Goal: Download file/media

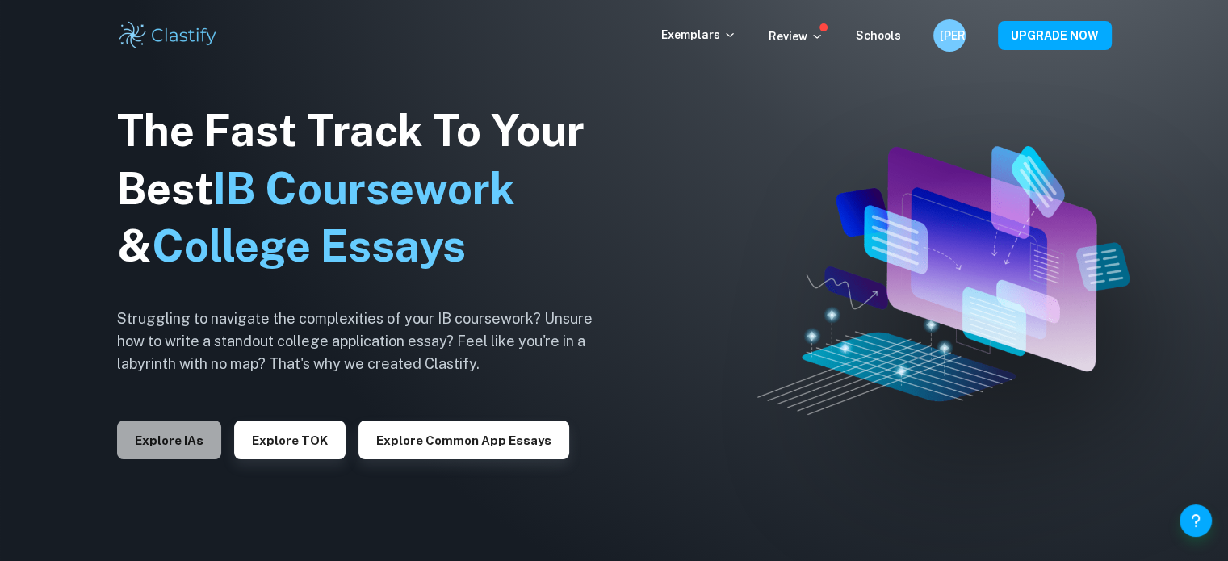
click at [181, 452] on button "Explore IAs" at bounding box center [169, 440] width 104 height 39
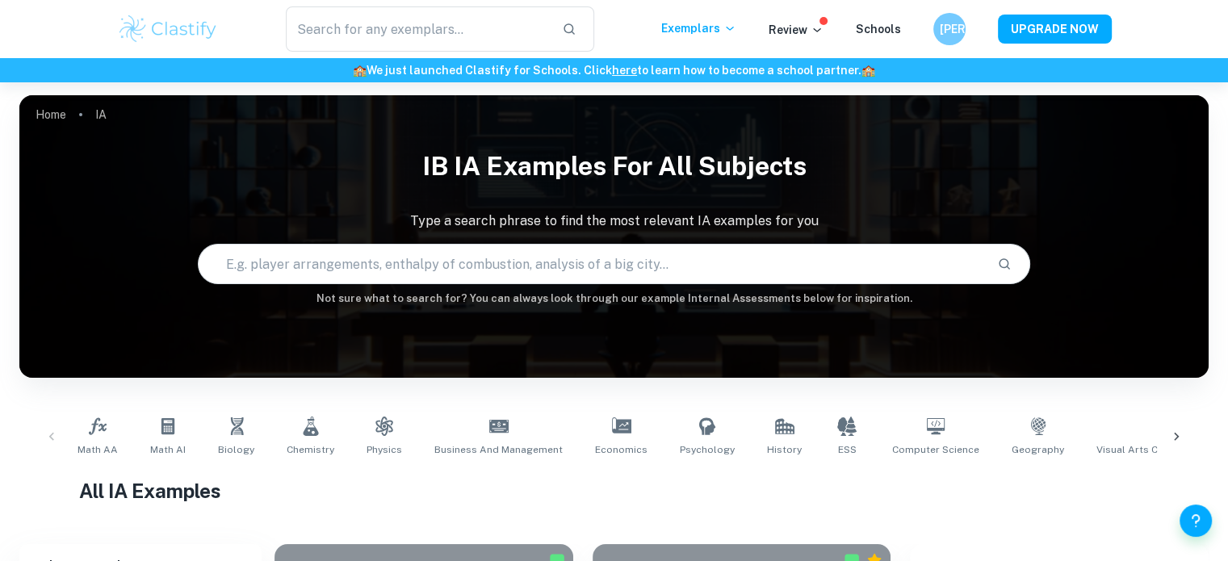
click at [1172, 430] on icon at bounding box center [1176, 437] width 16 height 16
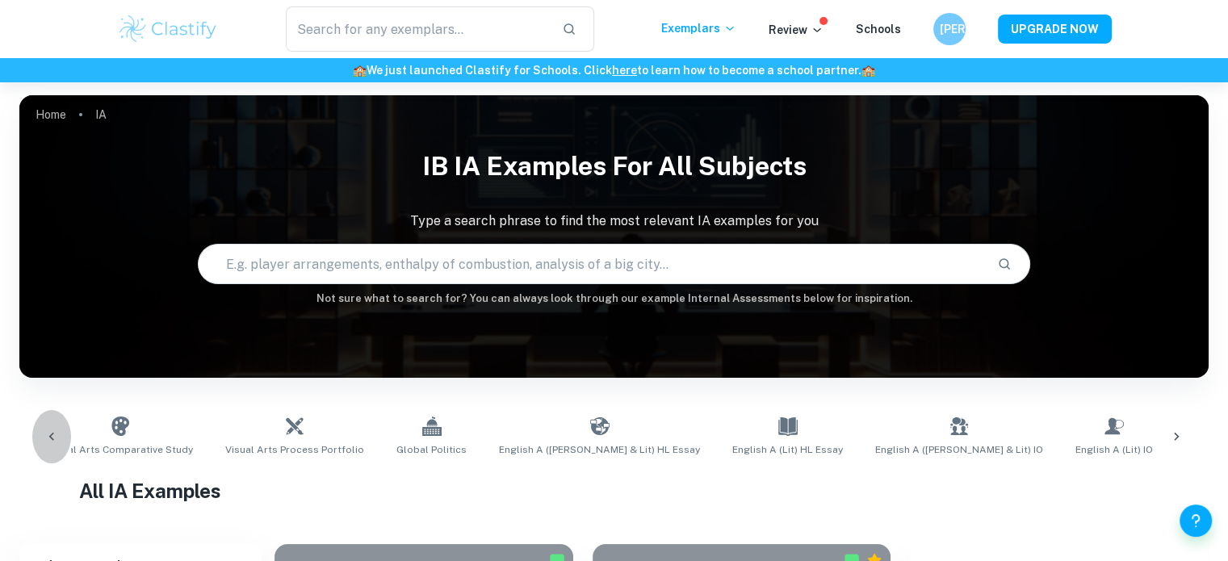
click at [52, 434] on icon at bounding box center [51, 437] width 5 height 8
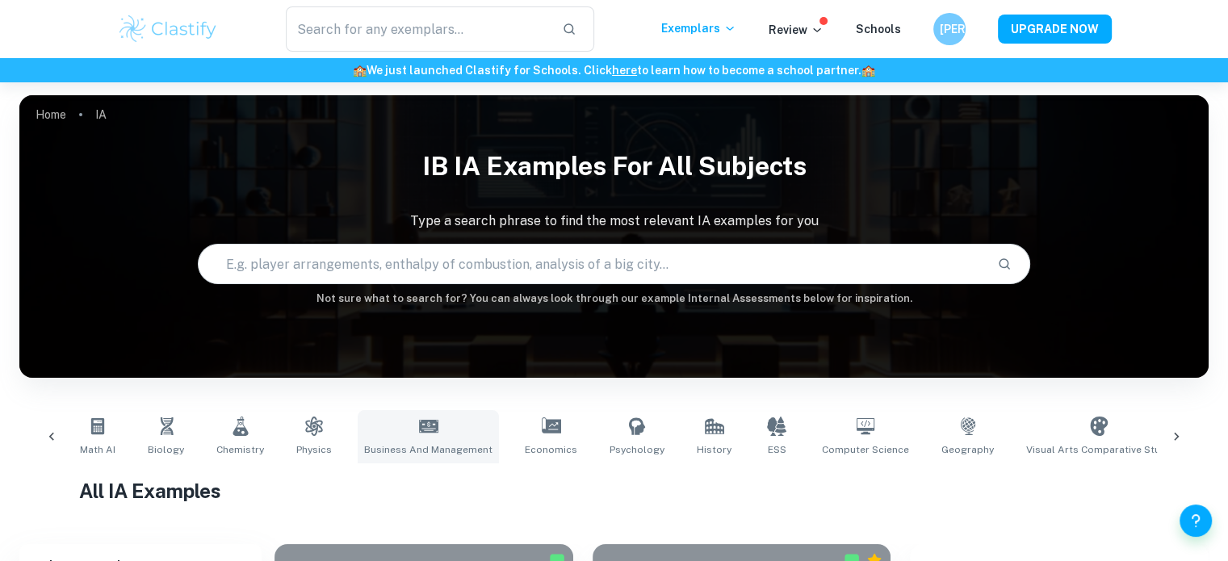
scroll to position [0, 0]
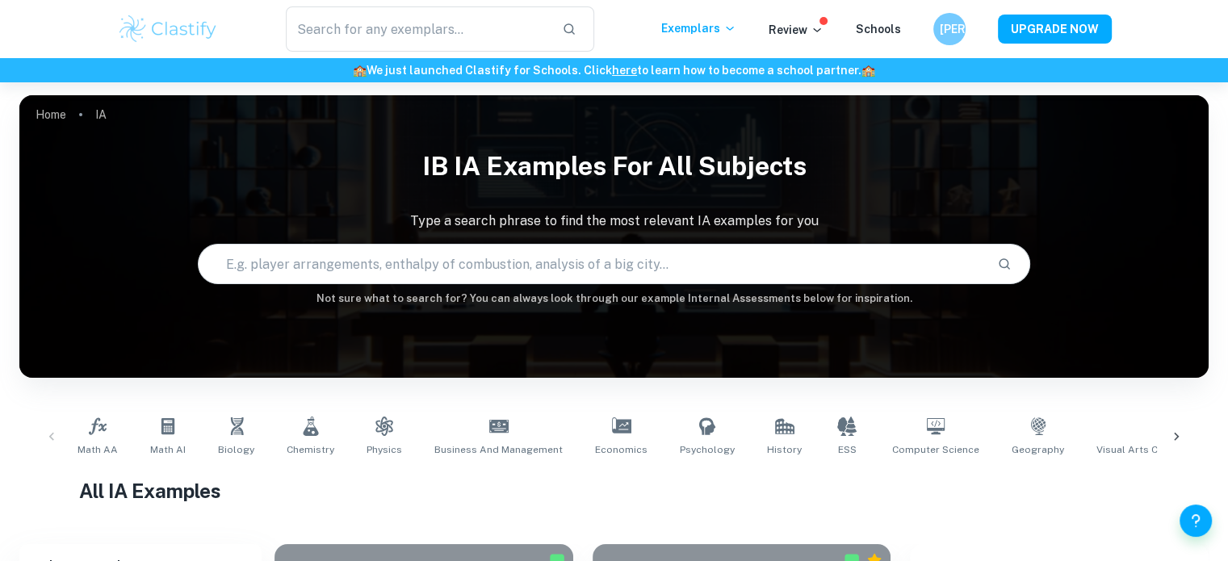
click at [1168, 435] on icon at bounding box center [1176, 437] width 16 height 16
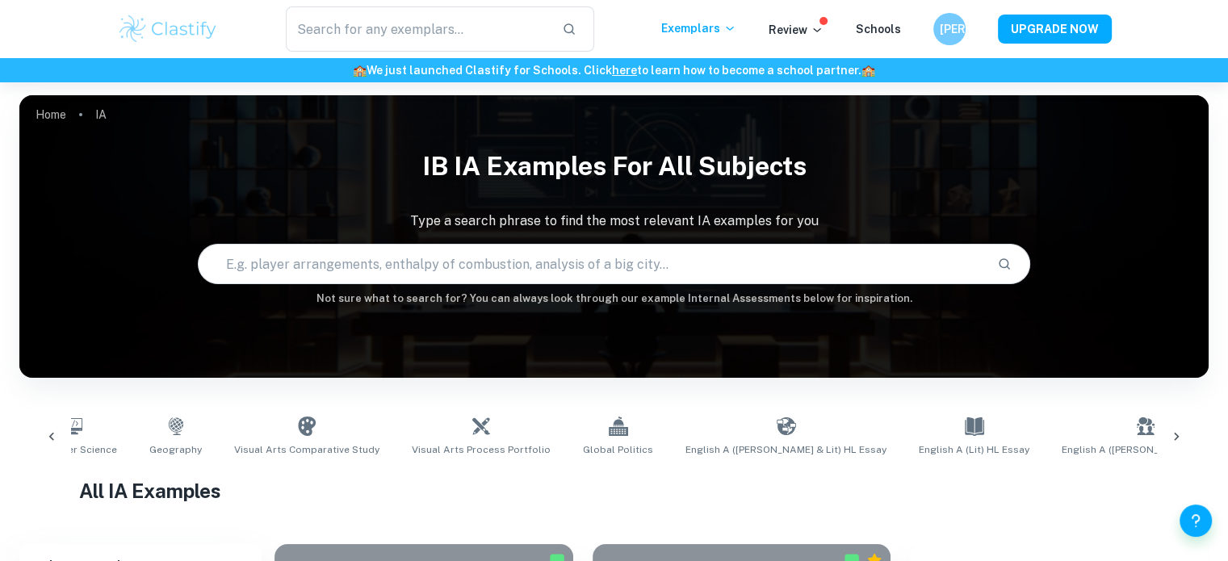
scroll to position [0, 1049]
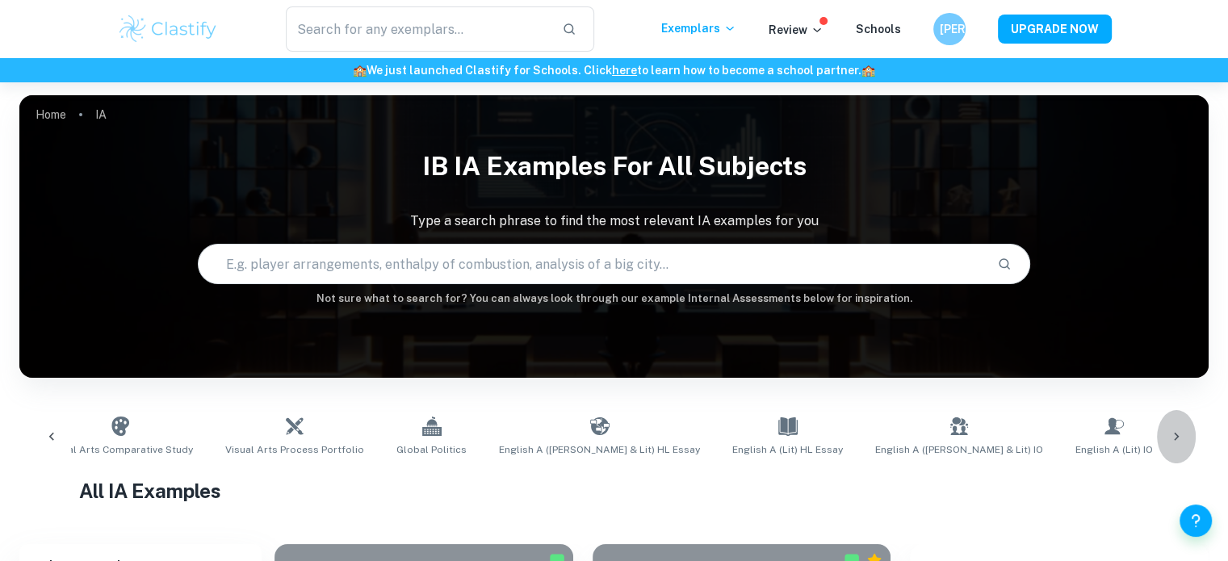
click at [1176, 429] on icon at bounding box center [1176, 437] width 16 height 16
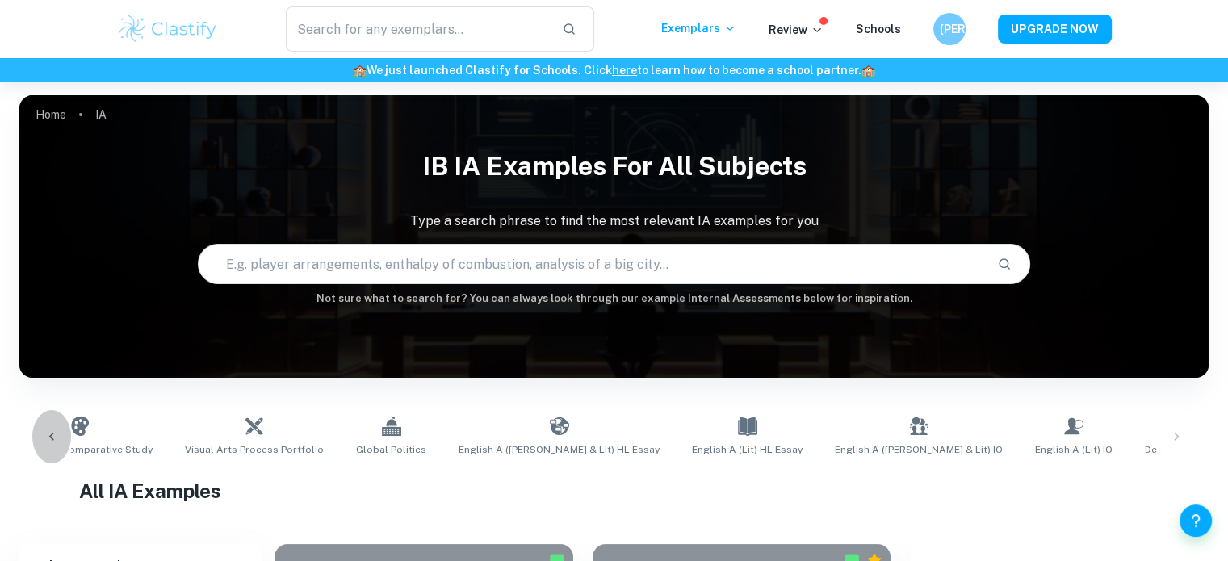
click at [55, 434] on icon at bounding box center [52, 437] width 16 height 16
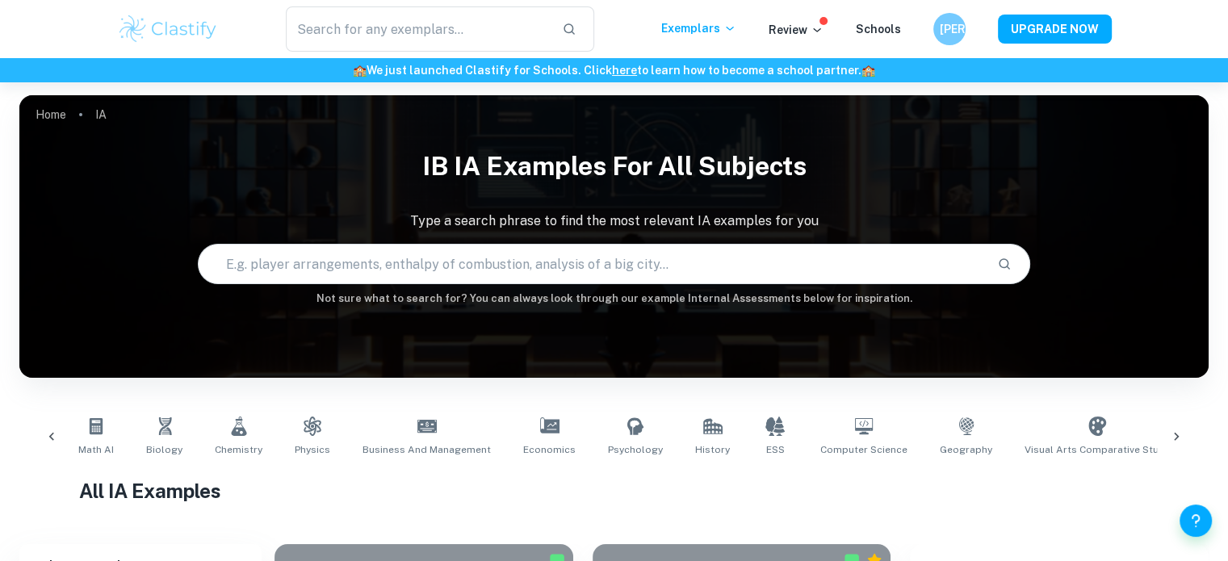
scroll to position [0, 40]
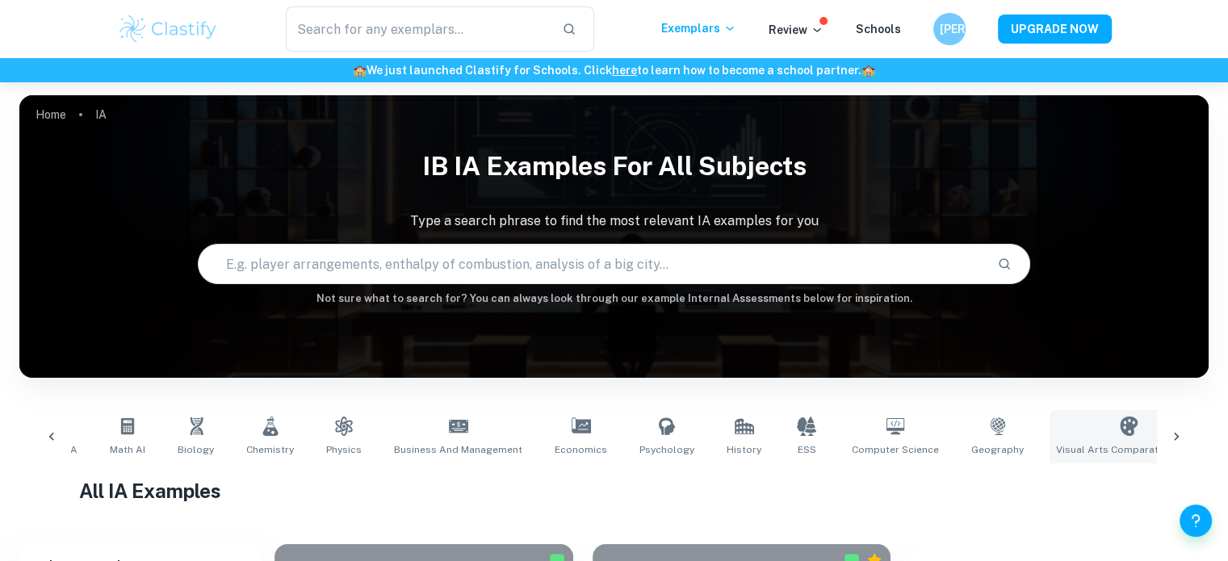
click at [1079, 422] on link "Visual Arts Comparative Study" at bounding box center [1129, 436] width 158 height 53
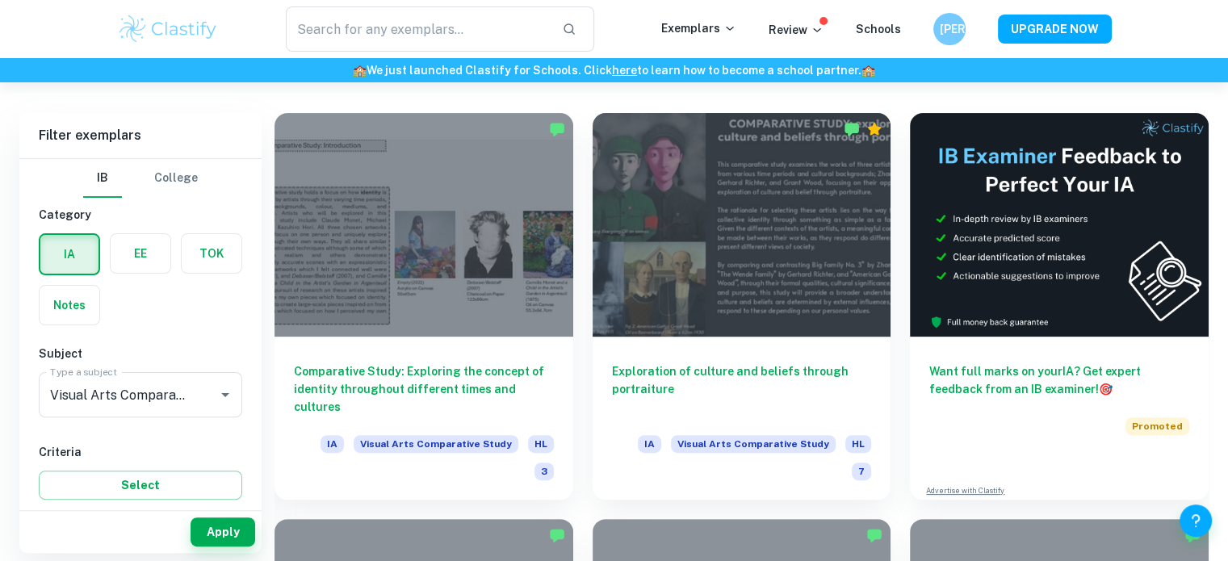
scroll to position [364, 0]
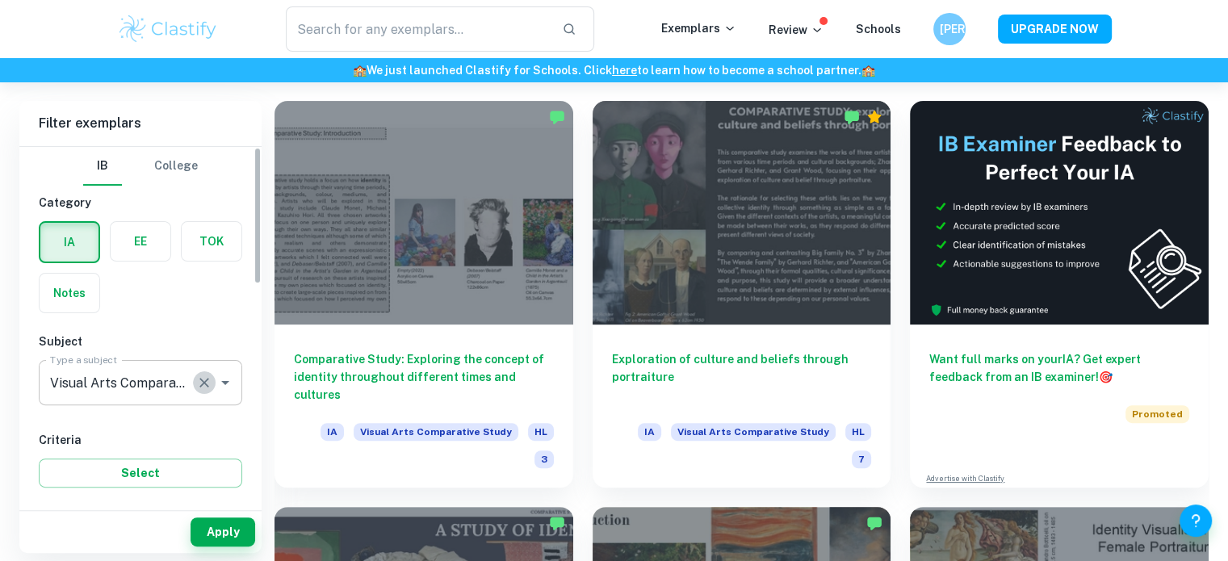
click at [201, 378] on icon "Clear" at bounding box center [204, 383] width 10 height 10
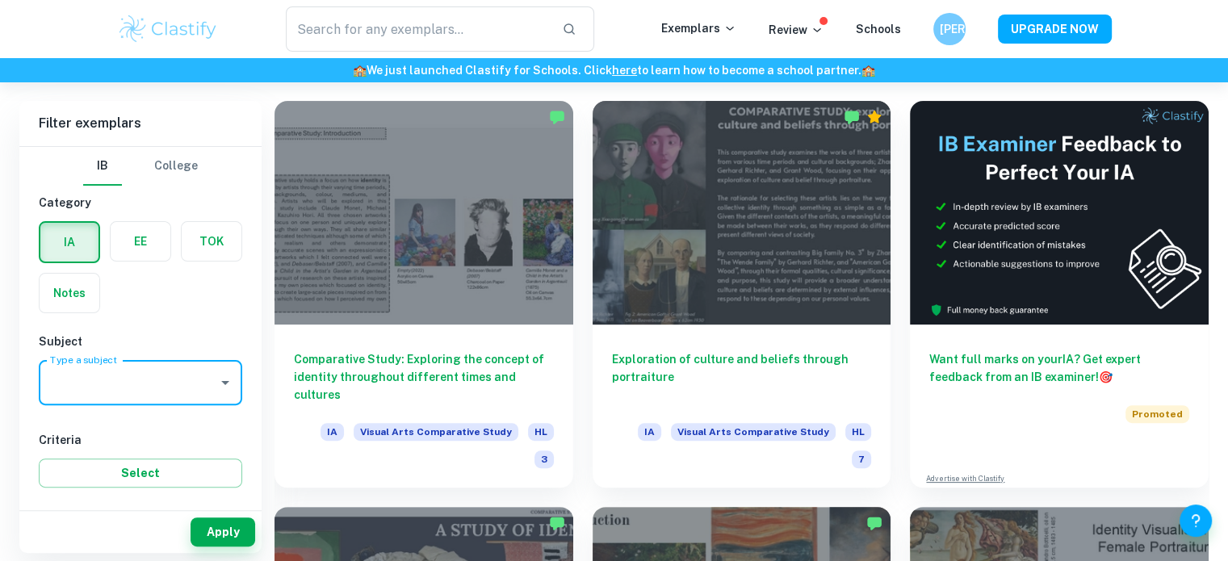
click at [232, 380] on icon "Open" at bounding box center [225, 382] width 19 height 19
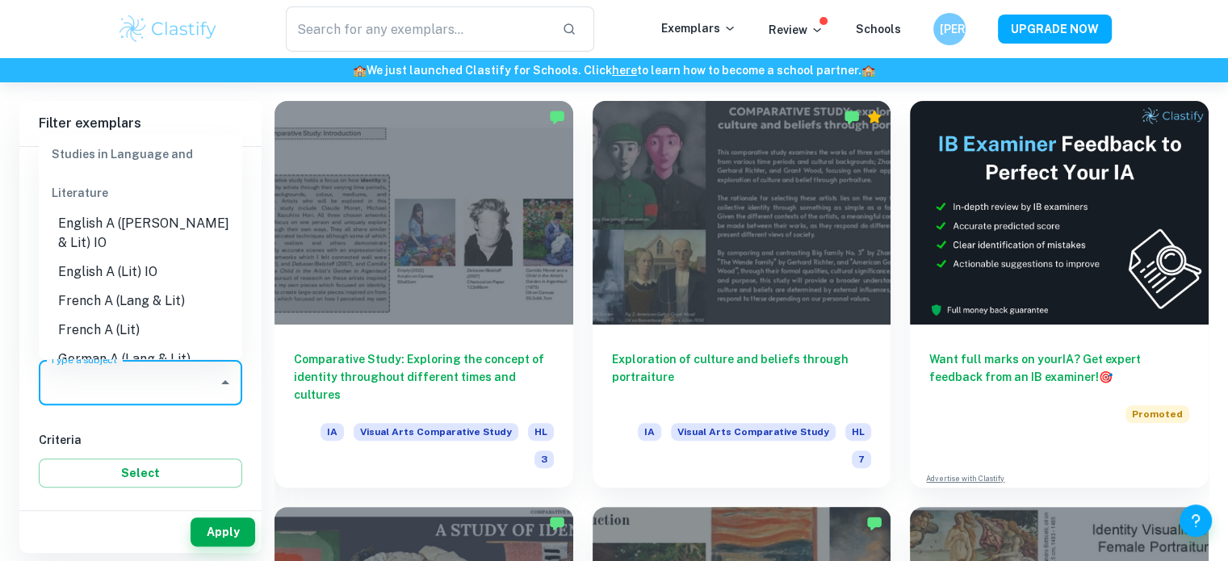
scroll to position [262, 0]
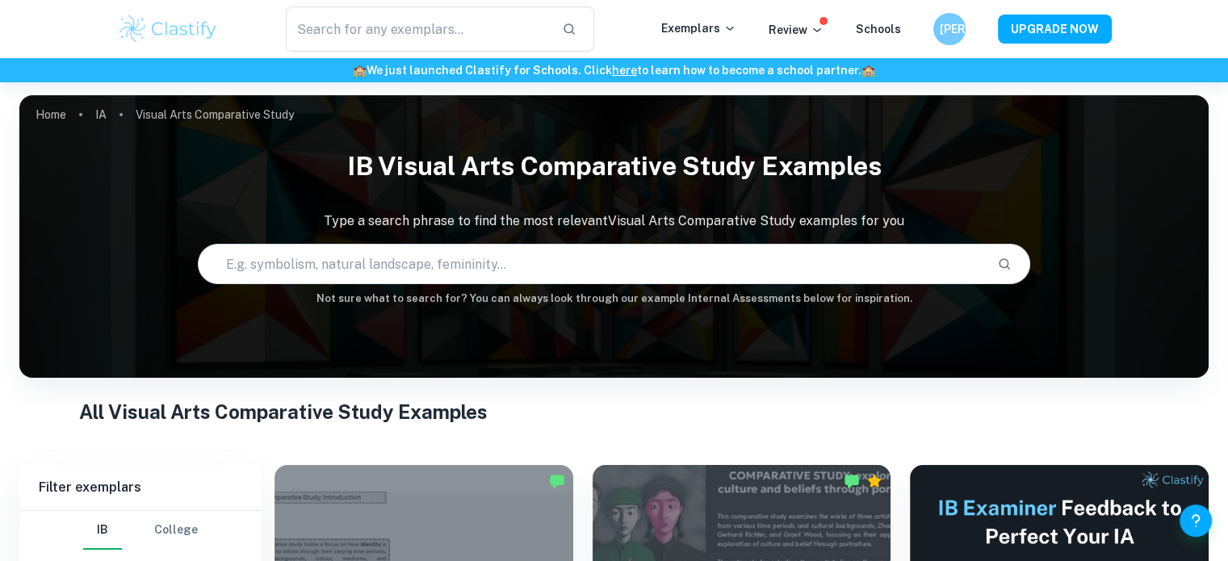
scroll to position [0, 0]
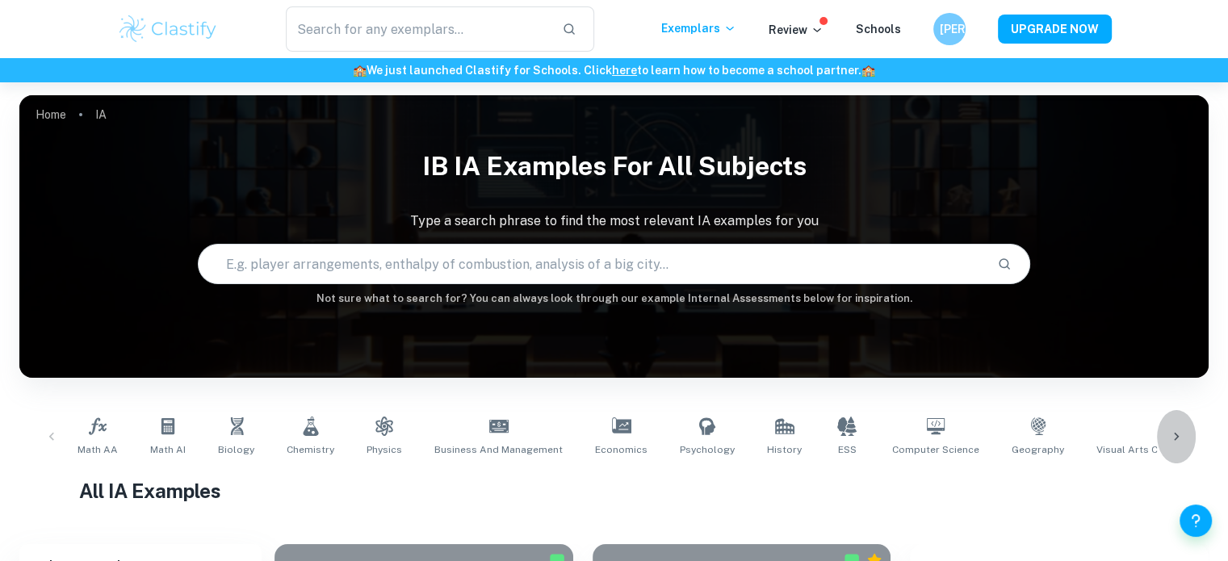
click at [1166, 442] on div at bounding box center [1176, 436] width 39 height 53
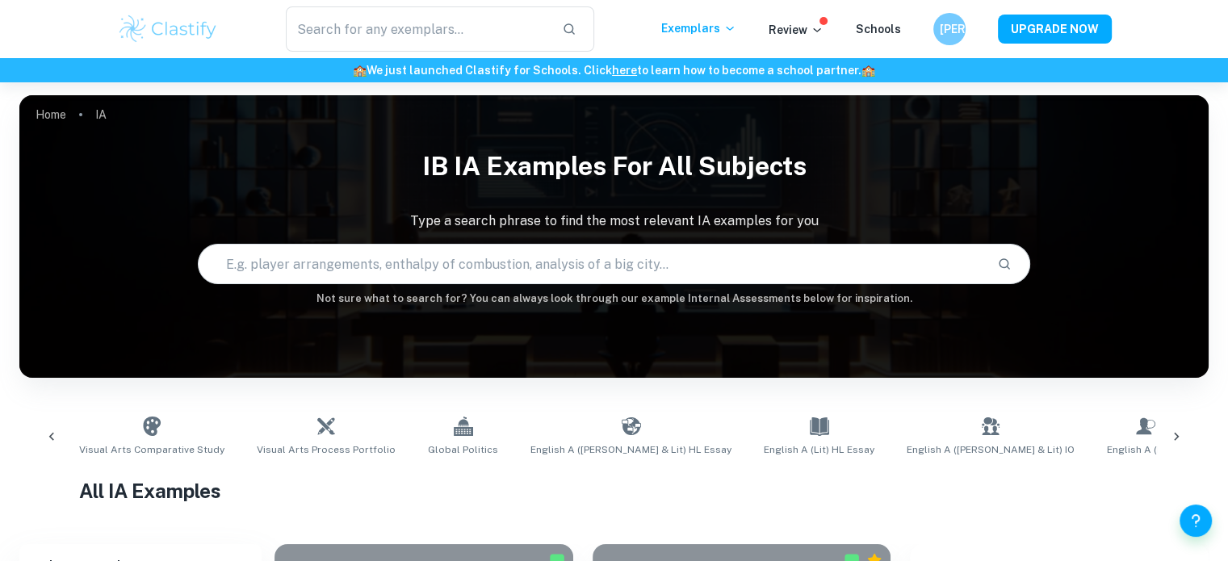
scroll to position [0, 1049]
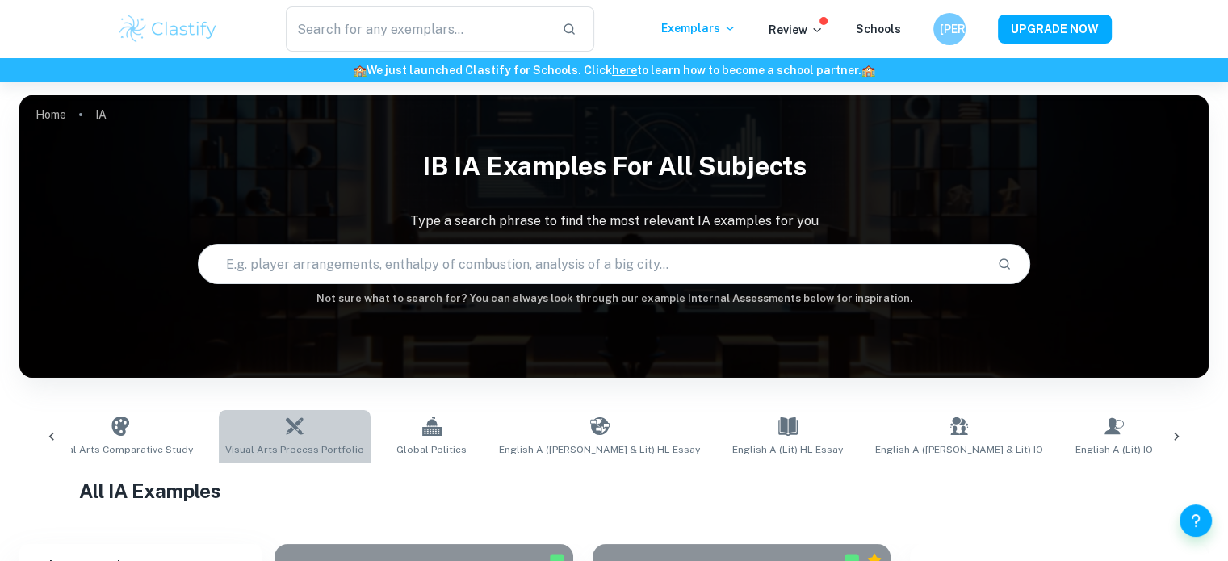
click at [258, 448] on span "Visual Arts Process Portfolio" at bounding box center [294, 449] width 139 height 15
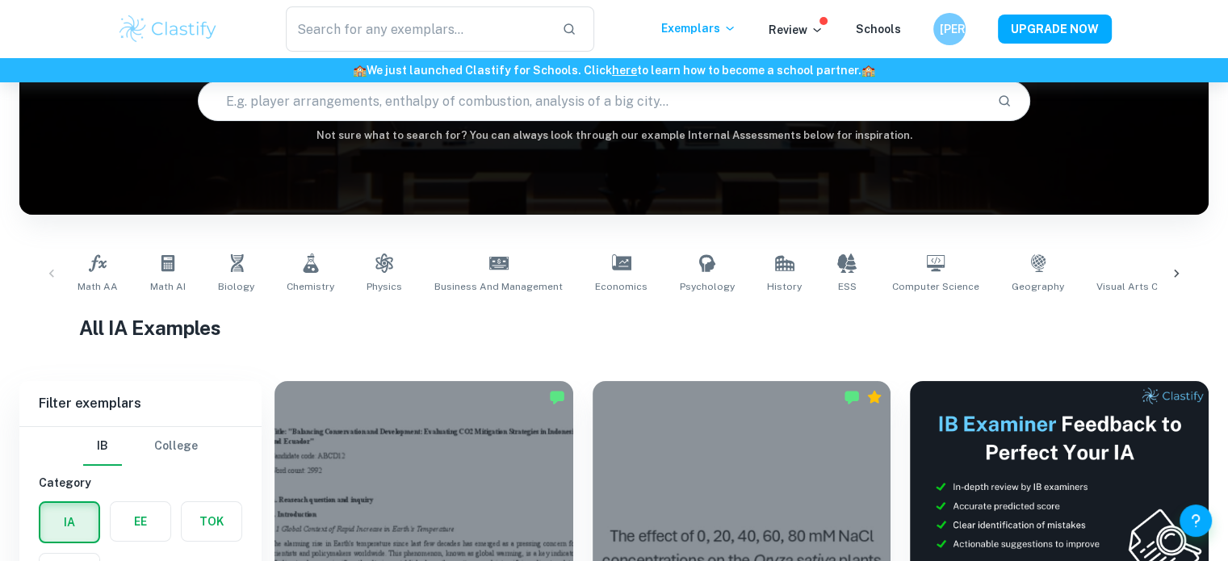
scroll to position [178, 0]
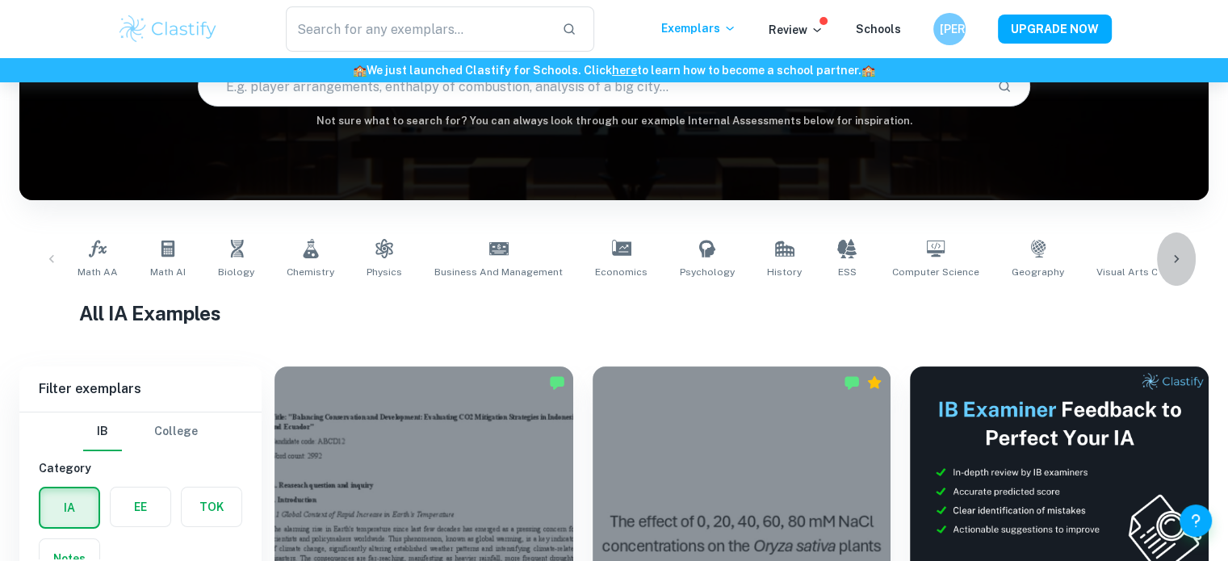
click at [1176, 262] on icon at bounding box center [1176, 259] width 16 height 16
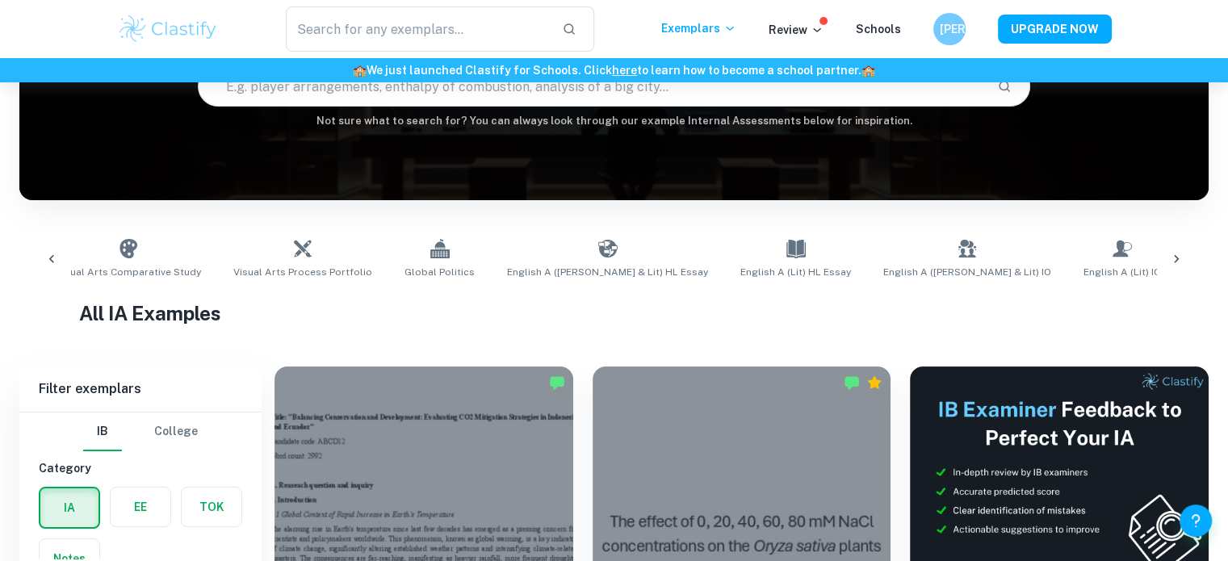
scroll to position [0, 1049]
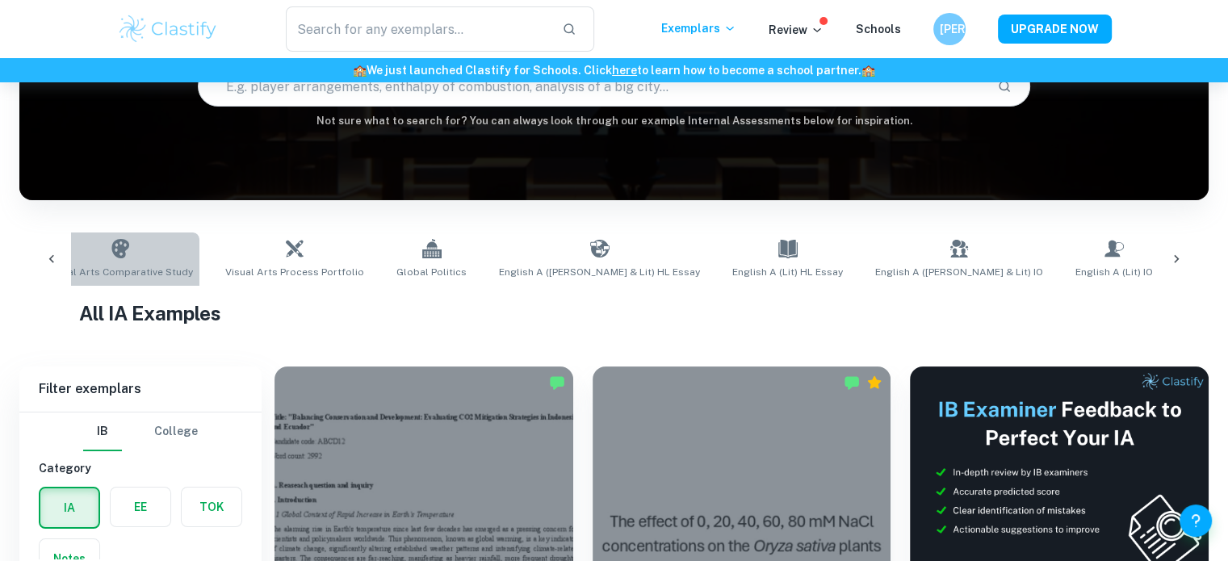
click at [140, 270] on span "Visual Arts Comparative Study" at bounding box center [120, 272] width 145 height 15
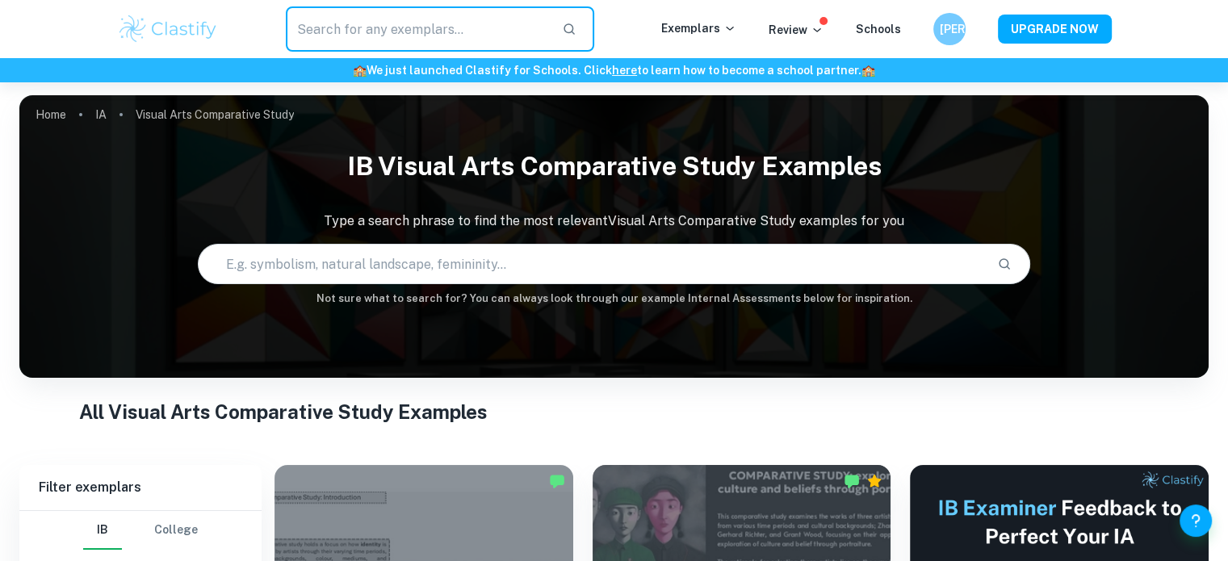
click at [392, 31] on input "text" at bounding box center [418, 28] width 264 height 45
type input "theater"
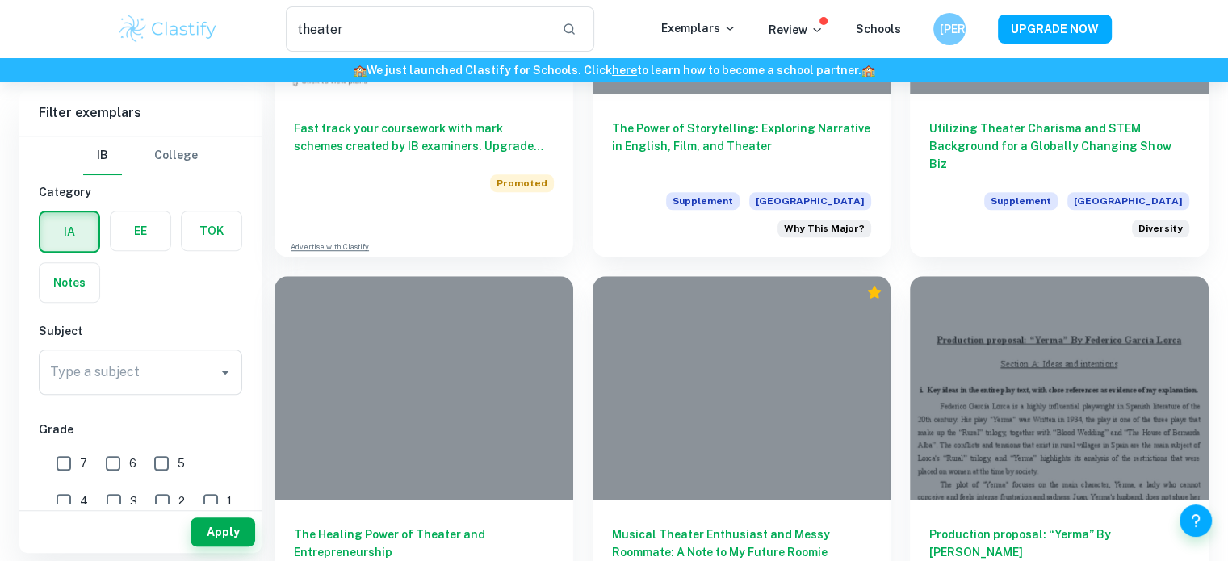
scroll to position [1187, 0]
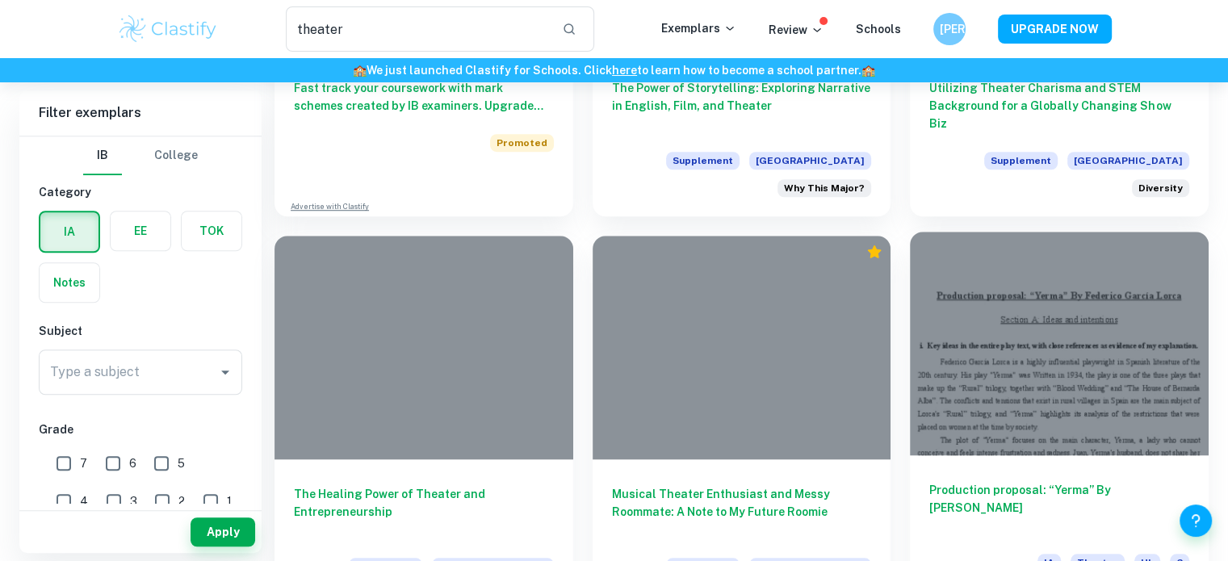
click at [1116, 426] on div at bounding box center [1059, 344] width 299 height 224
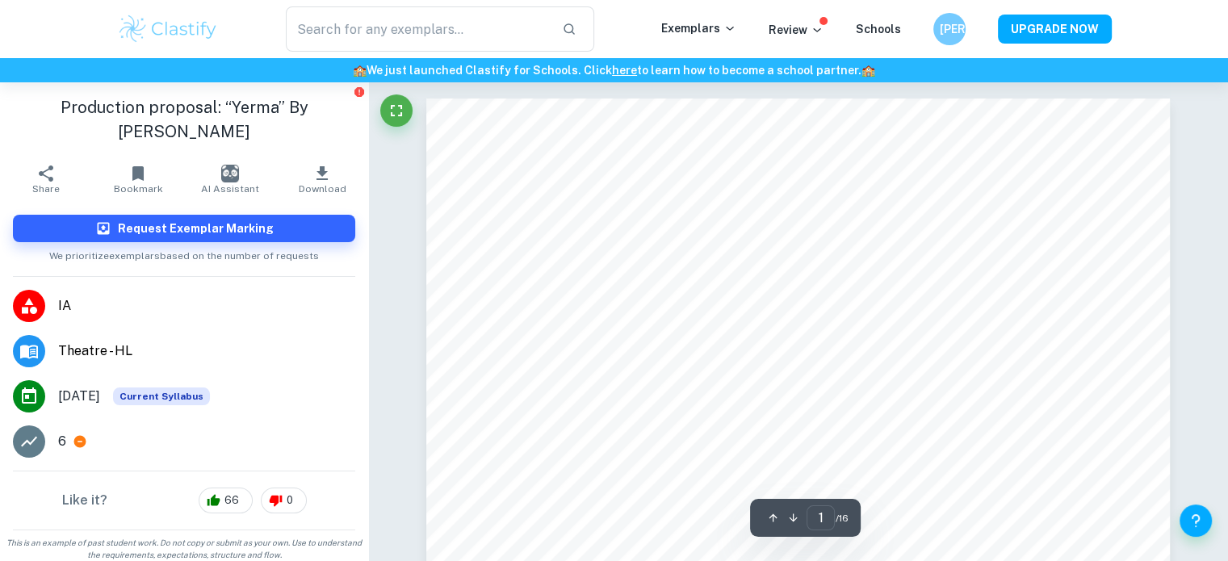
scroll to position [6, 0]
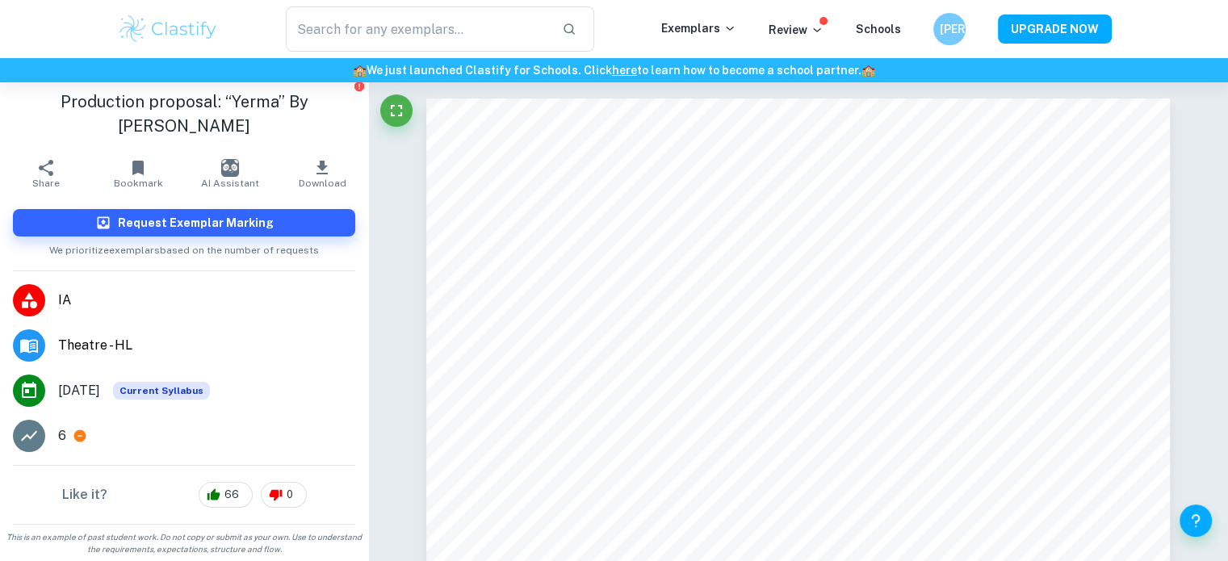
click at [61, 435] on p "6" at bounding box center [62, 435] width 8 height 19
click at [191, 426] on div "6" at bounding box center [206, 435] width 297 height 19
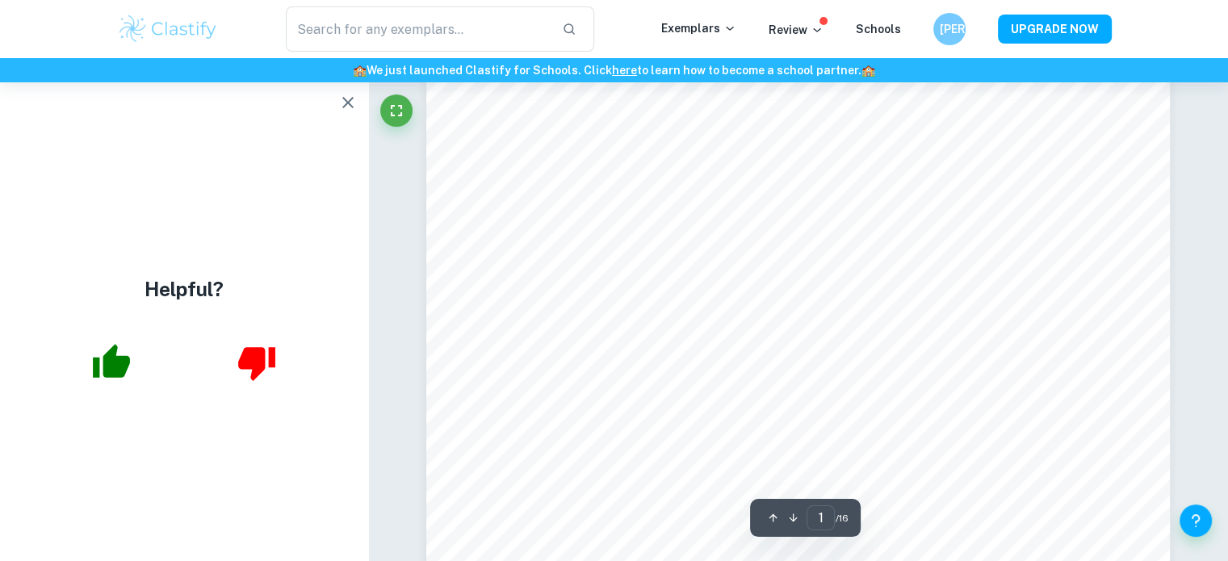
scroll to position [182, 0]
click at [346, 106] on icon "button" at bounding box center [347, 102] width 19 height 19
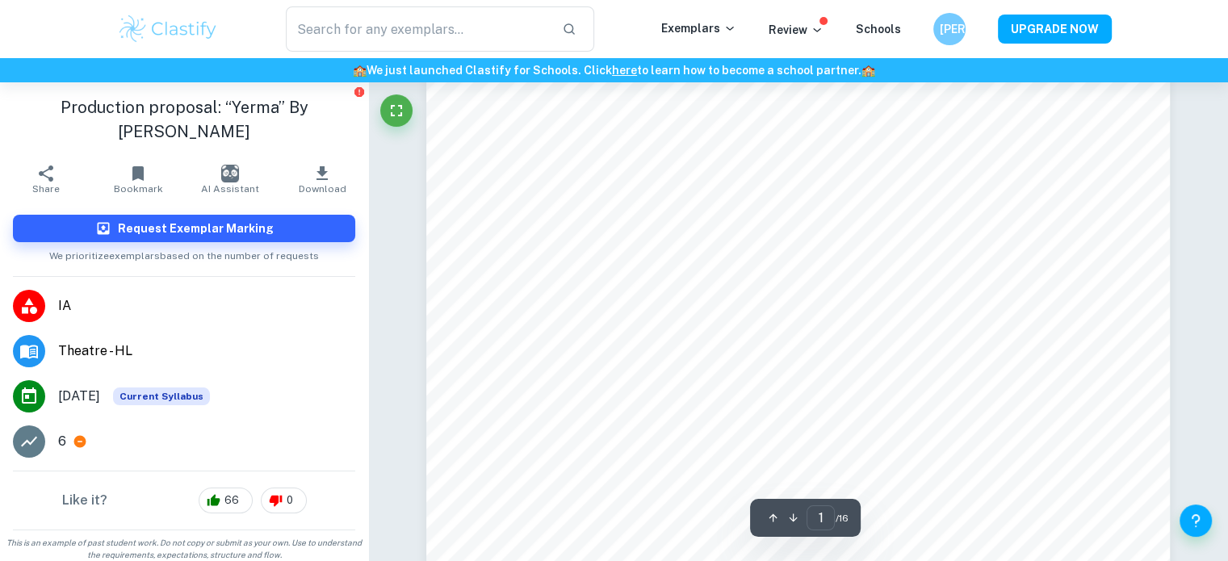
scroll to position [0, 0]
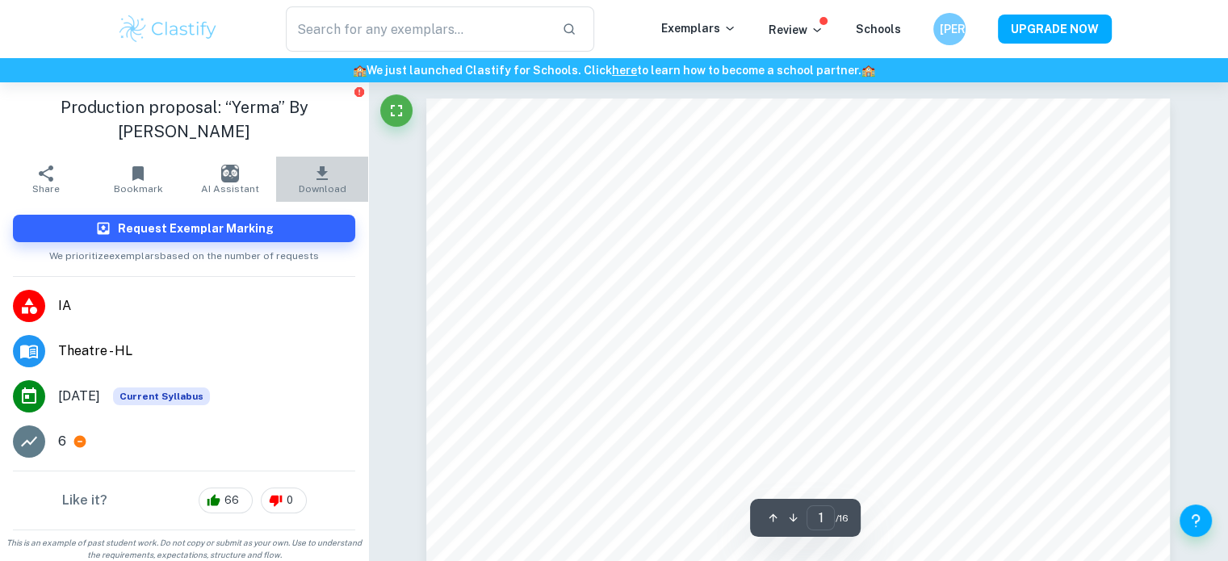
click at [313, 177] on icon "button" at bounding box center [321, 173] width 19 height 19
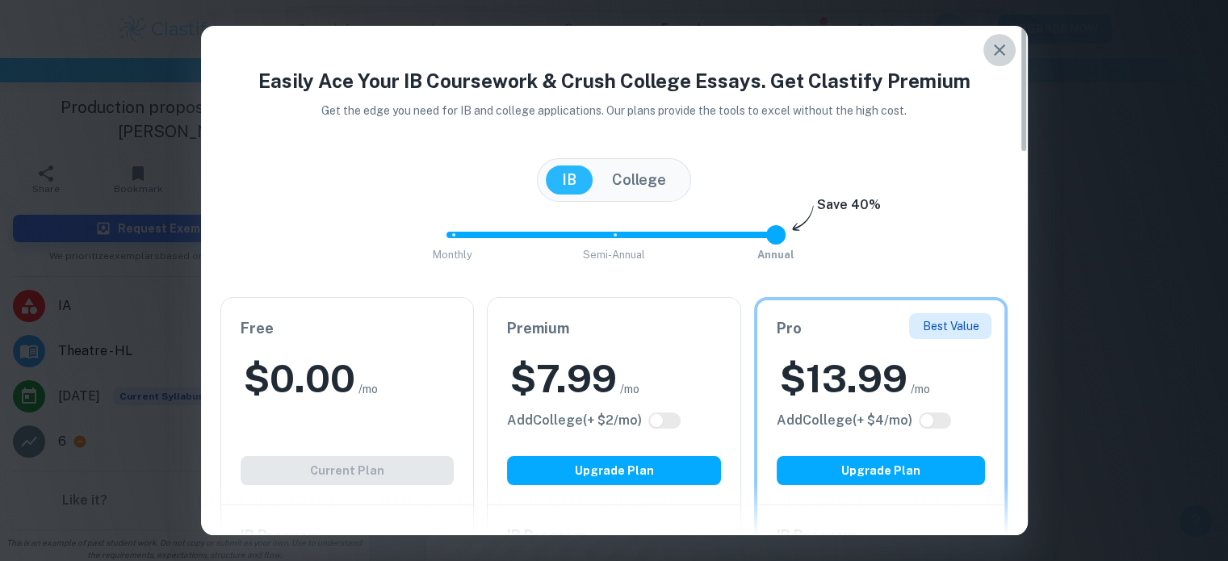
click at [1005, 48] on icon "button" at bounding box center [999, 49] width 19 height 19
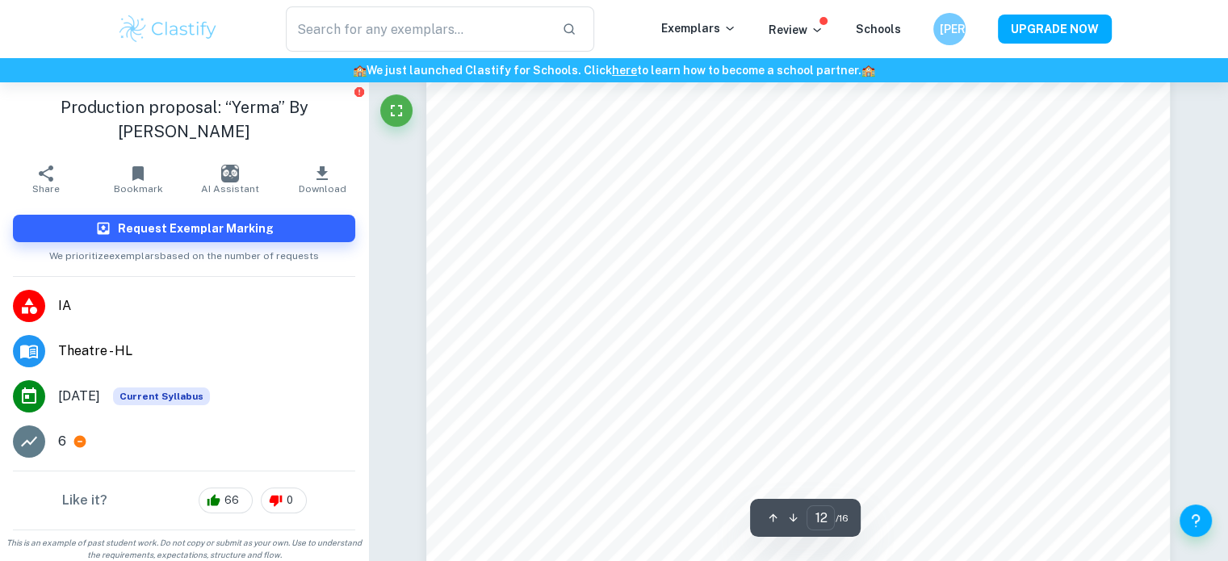
scroll to position [12252, 0]
click at [324, 177] on button "Download" at bounding box center [322, 179] width 92 height 45
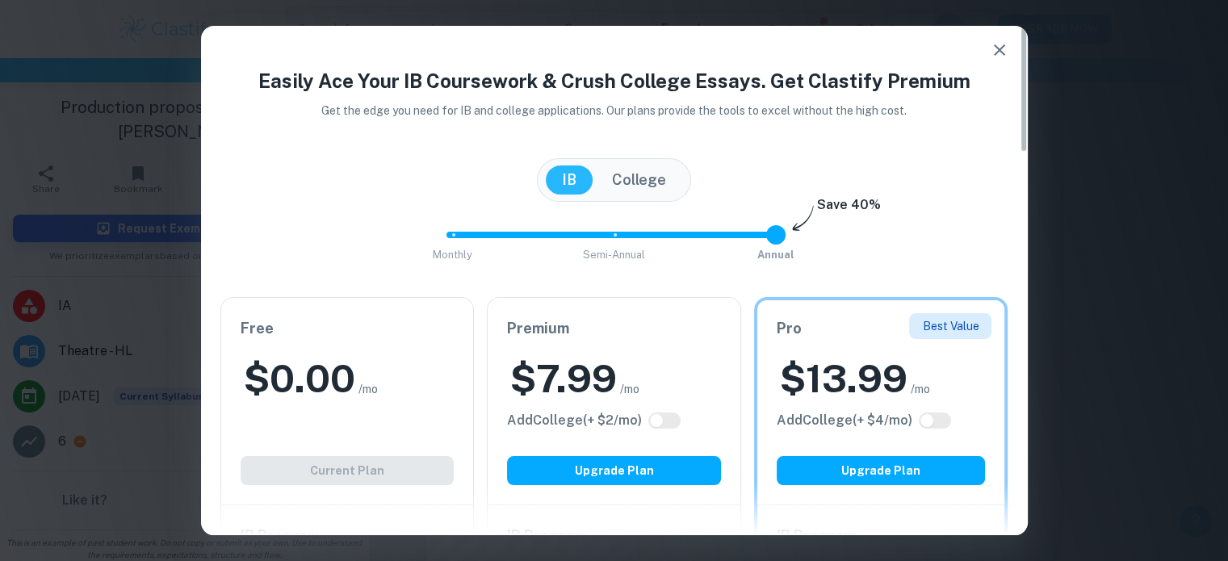
click at [990, 43] on icon "button" at bounding box center [999, 49] width 19 height 19
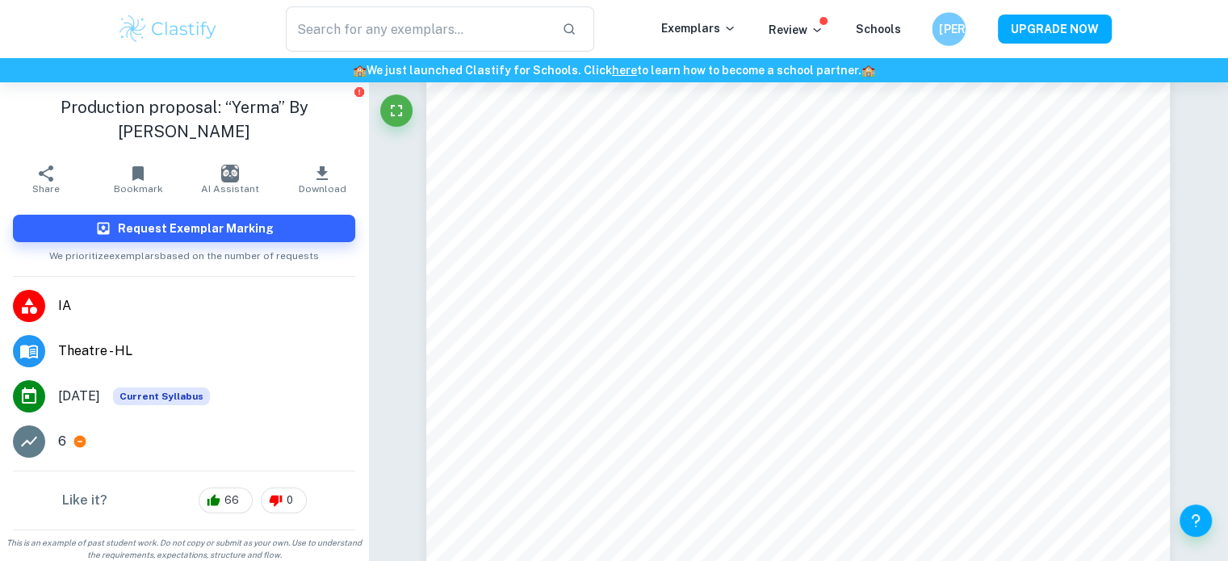
click at [953, 20] on h6 "[PERSON_NAME]" at bounding box center [948, 29] width 19 height 19
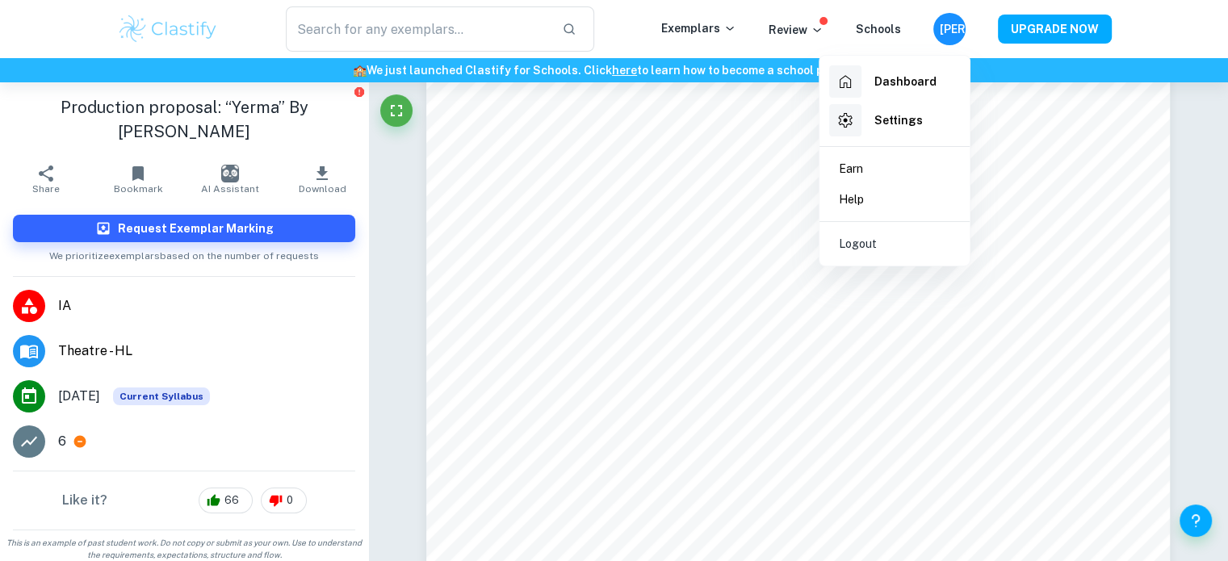
click at [1189, 56] on div at bounding box center [614, 280] width 1228 height 561
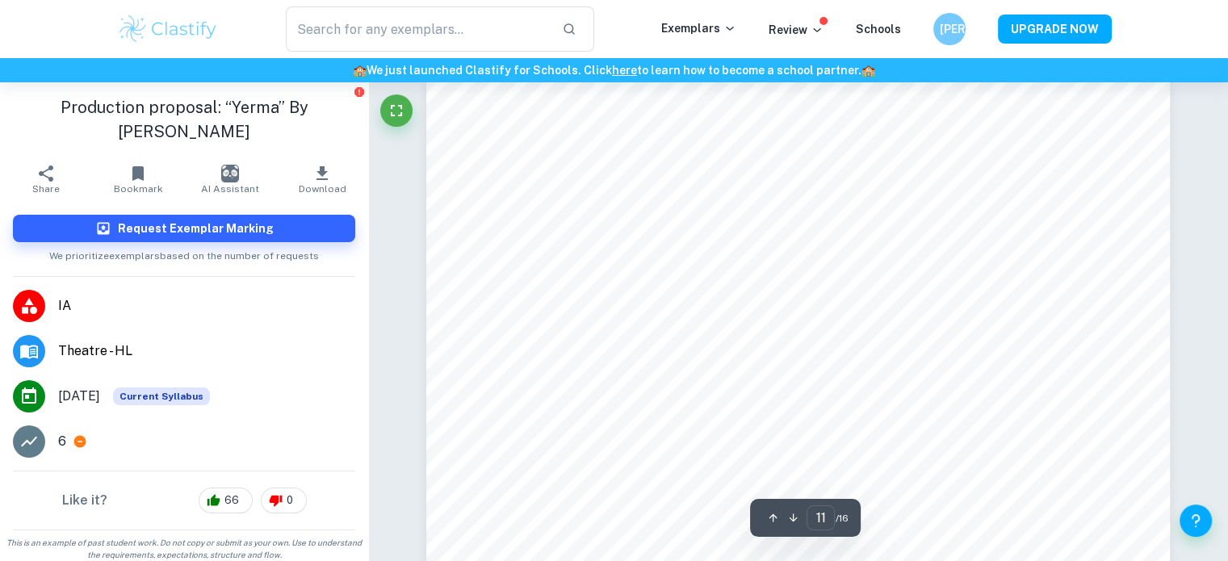
scroll to position [11048, 0]
type input "13"
